Goal: Transaction & Acquisition: Download file/media

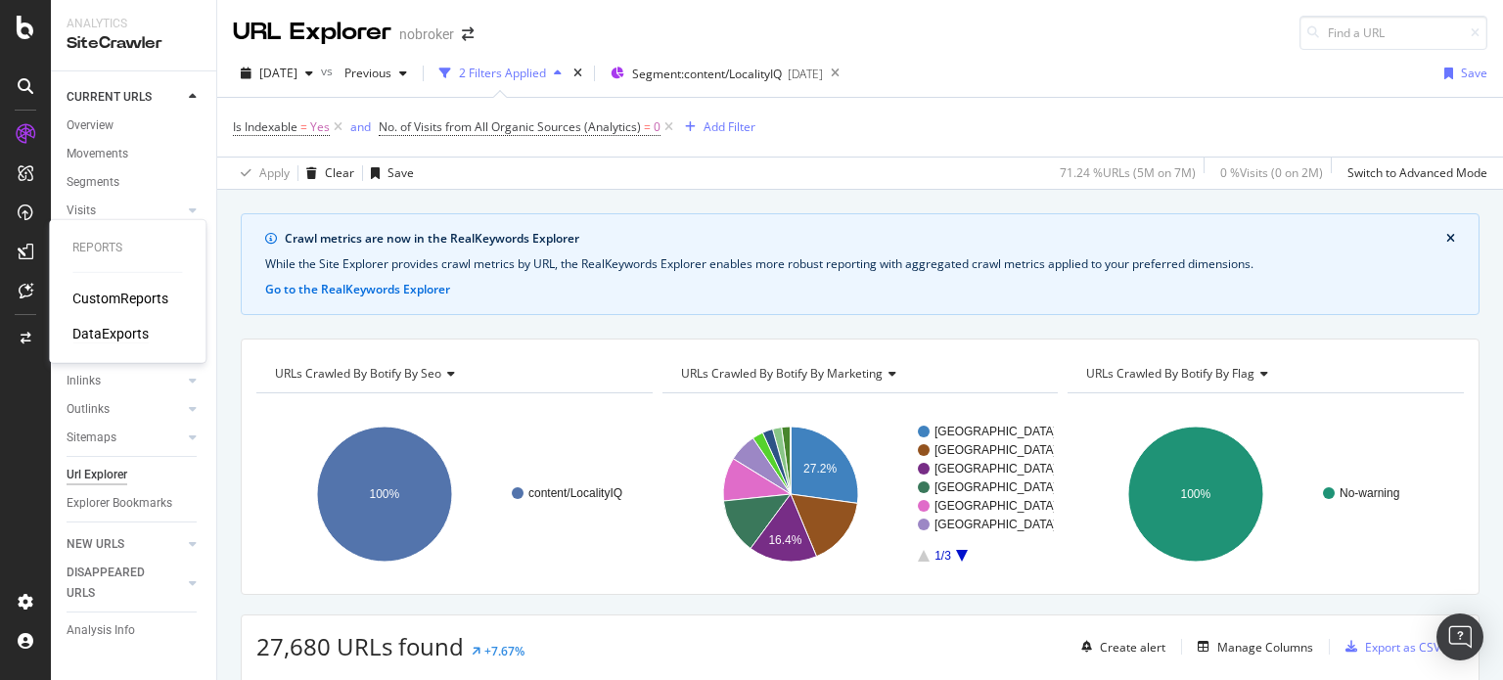
click at [115, 337] on div "DataExports" at bounding box center [110, 334] width 76 height 20
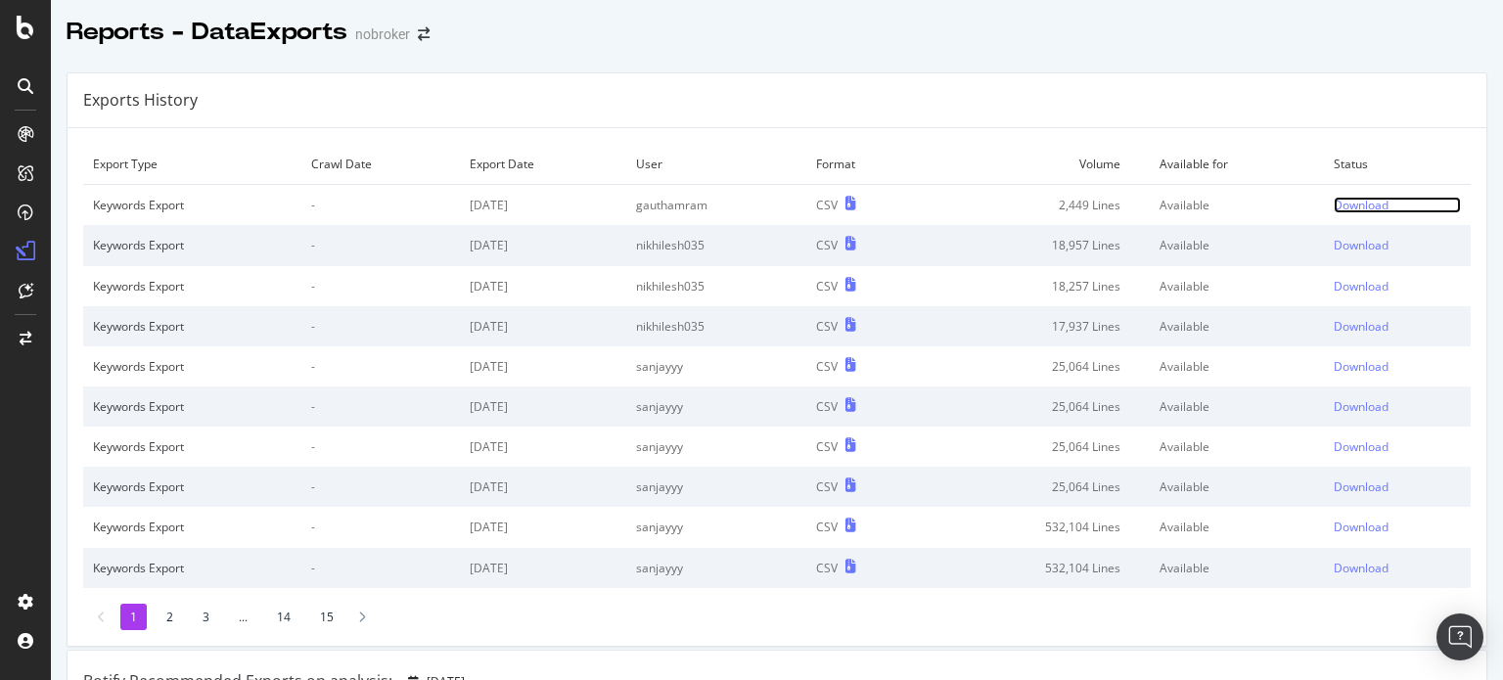
click at [1334, 204] on div "Download" at bounding box center [1361, 205] width 55 height 17
click at [1345, 205] on div "Download" at bounding box center [1361, 205] width 55 height 17
click at [1286, 115] on div "Exports History" at bounding box center [777, 100] width 1419 height 55
